Goal: Transaction & Acquisition: Subscribe to service/newsletter

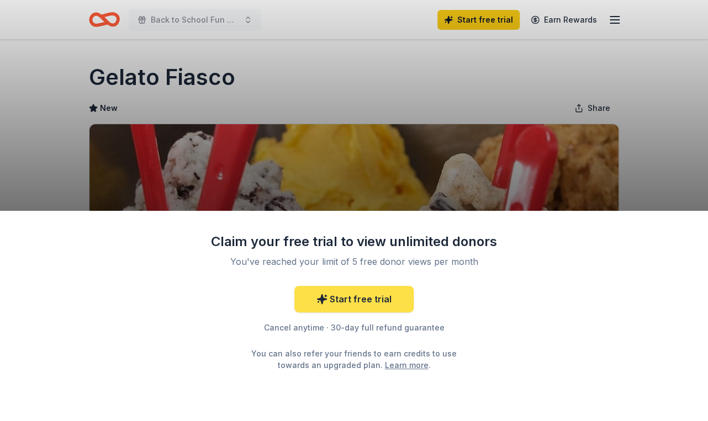
click at [367, 291] on link "Start free trial" at bounding box center [353, 299] width 119 height 27
click at [378, 291] on link "Start free trial" at bounding box center [353, 299] width 119 height 27
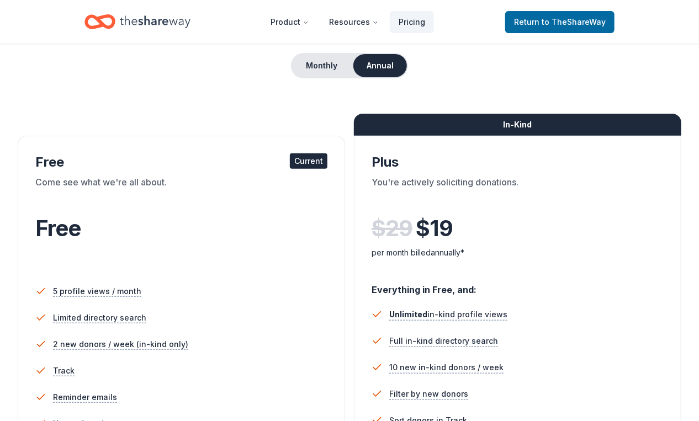
scroll to position [110, 0]
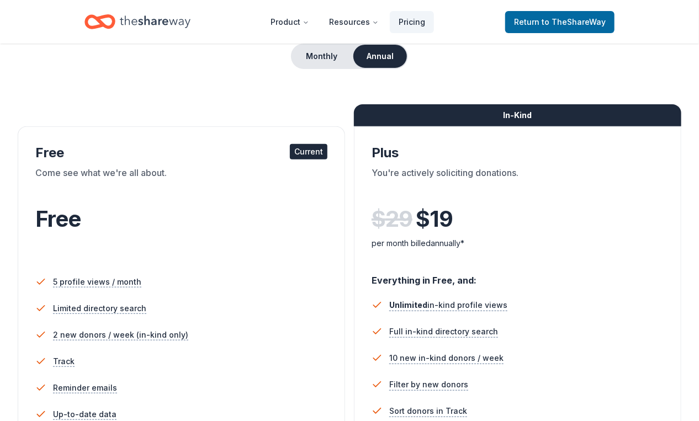
click at [290, 160] on div "Current" at bounding box center [309, 151] width 38 height 15
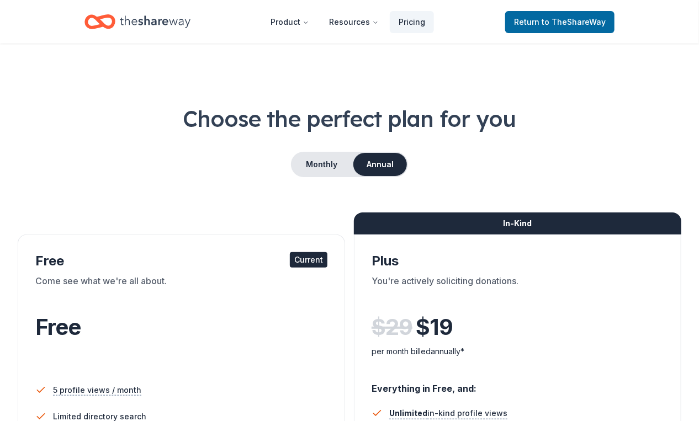
scroll to position [0, 0]
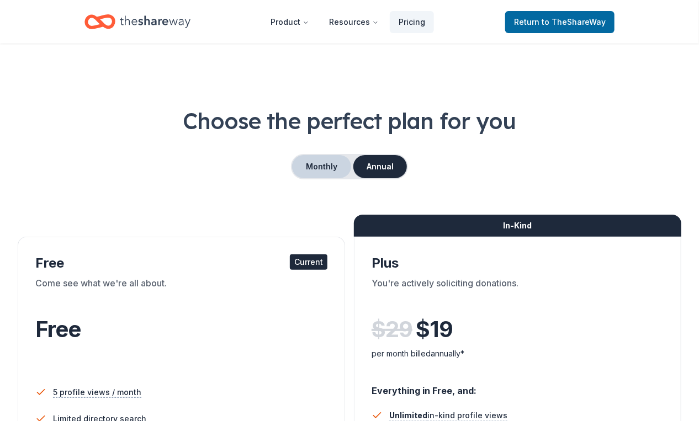
click at [307, 178] on button "Monthly" at bounding box center [321, 166] width 59 height 23
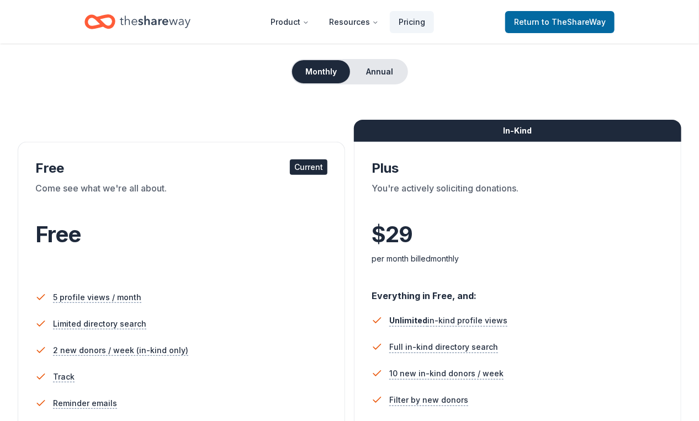
scroll to position [55, 0]
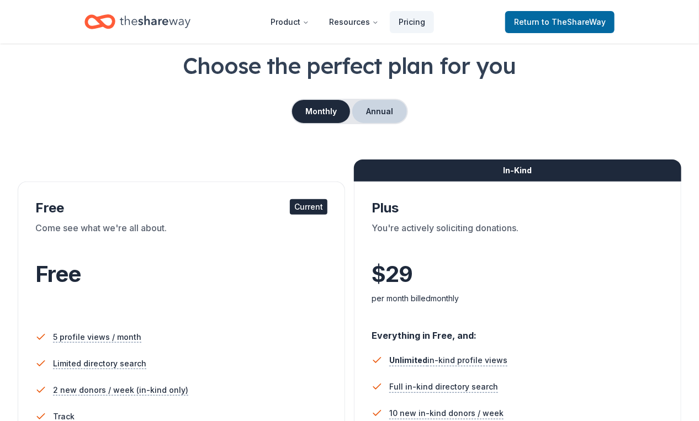
click at [383, 123] on button "Annual" at bounding box center [379, 111] width 55 height 23
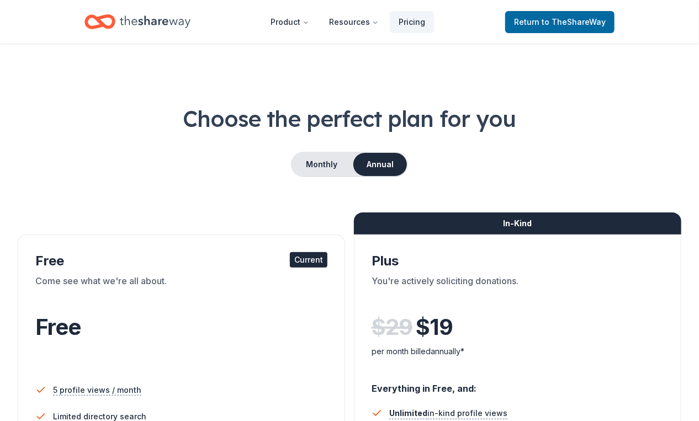
scroll to position [0, 0]
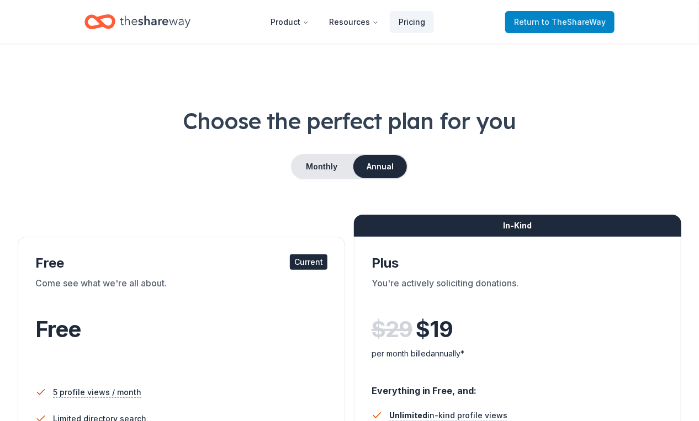
click at [542, 25] on span "to TheShareWay" at bounding box center [574, 21] width 64 height 9
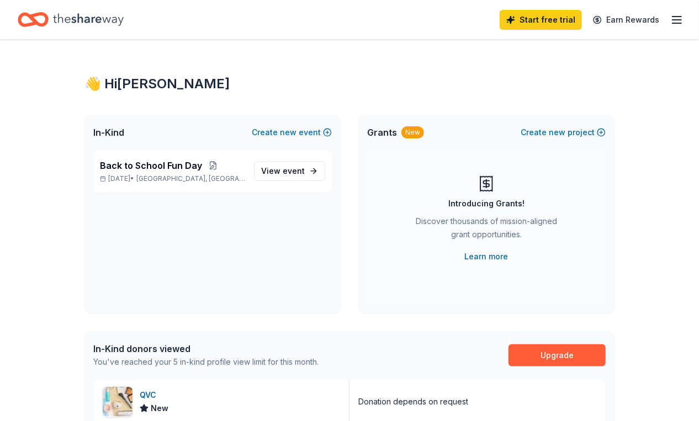
click at [352, 30] on div "Start free trial Earn Rewards" at bounding box center [350, 20] width 664 height 26
click at [296, 181] on link "View event" at bounding box center [289, 171] width 71 height 20
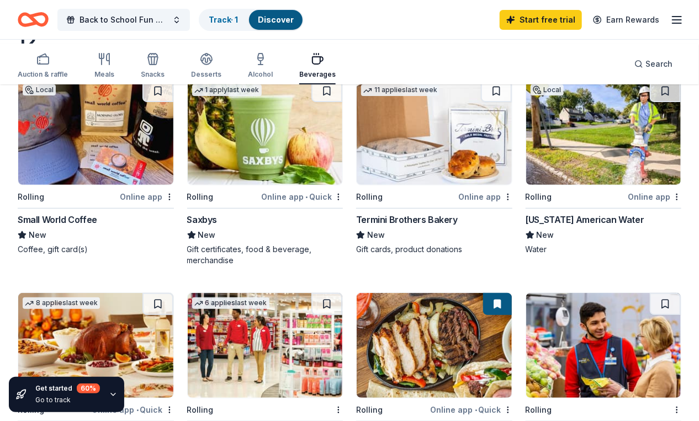
scroll to position [110, 0]
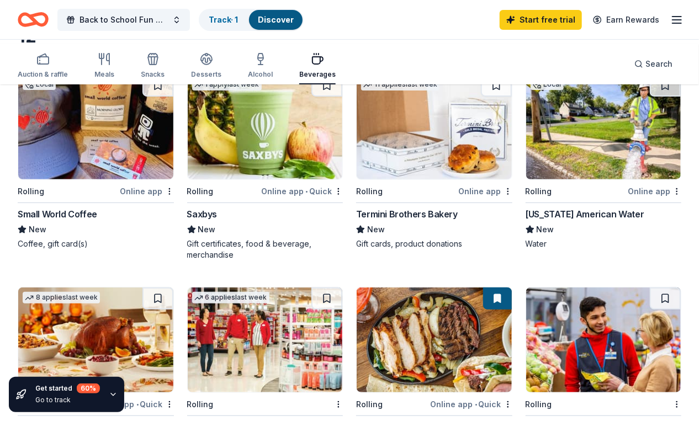
click at [60, 152] on img at bounding box center [95, 127] width 155 height 105
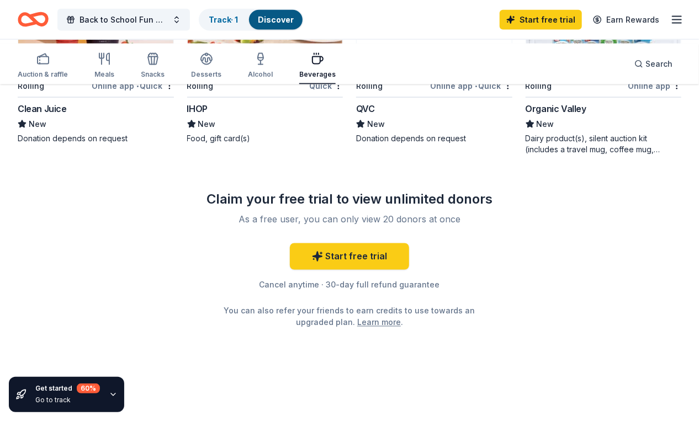
scroll to position [718, 0]
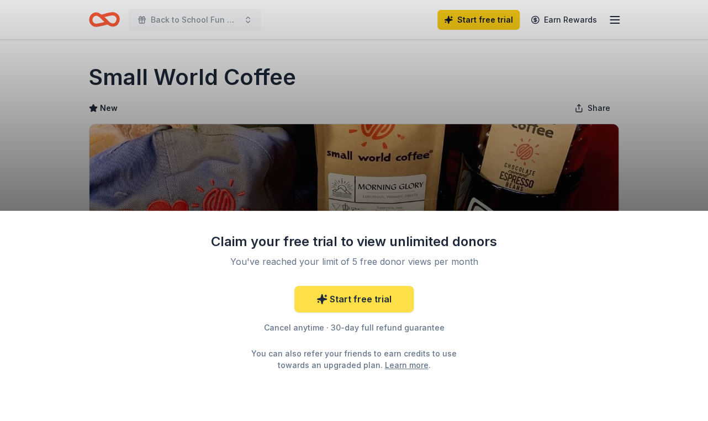
click at [367, 291] on link "Start free trial" at bounding box center [353, 299] width 119 height 27
